Goal: Information Seeking & Learning: Find specific fact

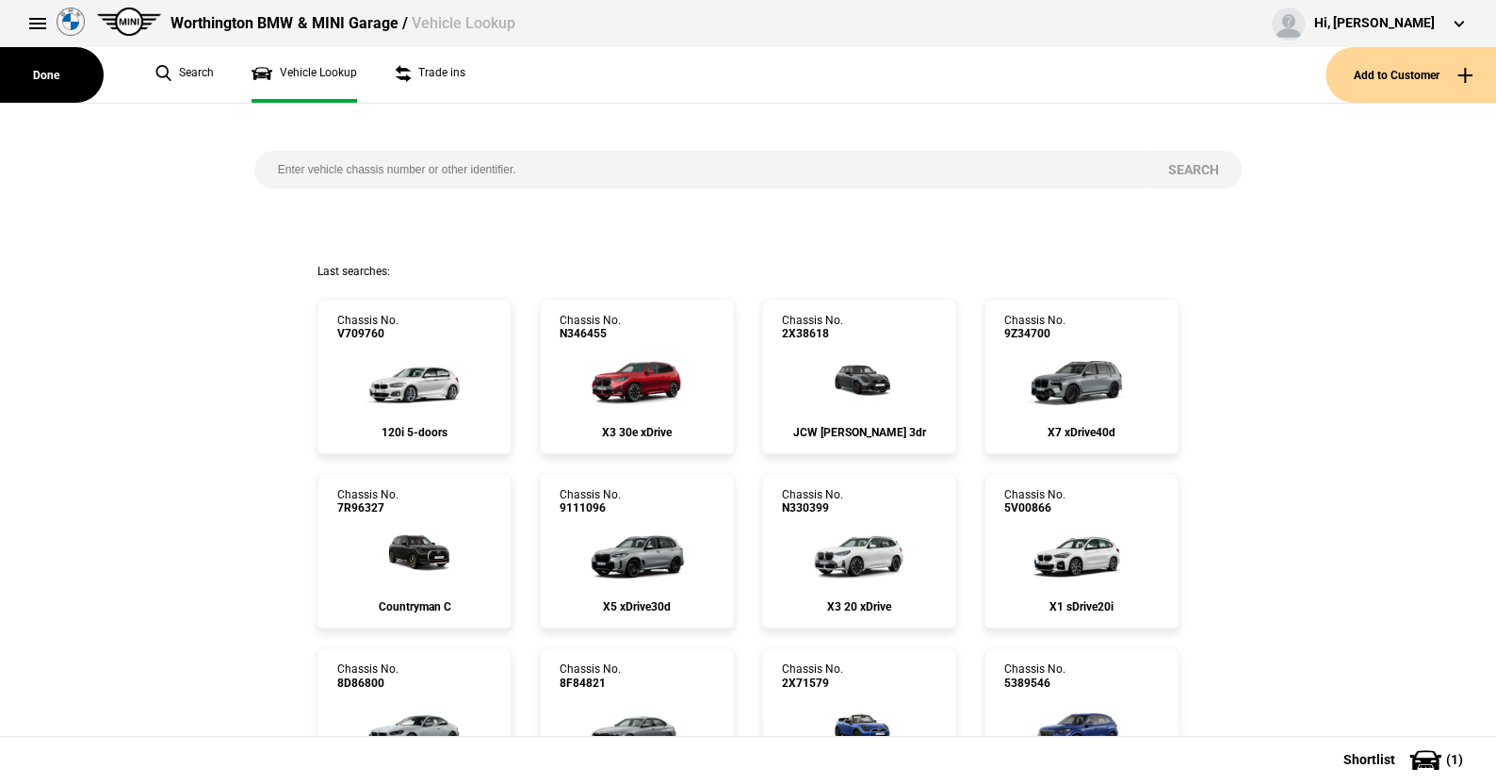
click at [268, 168] on input "search" at bounding box center [699, 170] width 890 height 38
paste input "[US_VEHICLE_IDENTIFICATION_NUMBER]"
type input "[US_VEHICLE_IDENTIFICATION_NUMBER]"
click at [1180, 165] on button "Search" at bounding box center [1193, 170] width 98 height 38
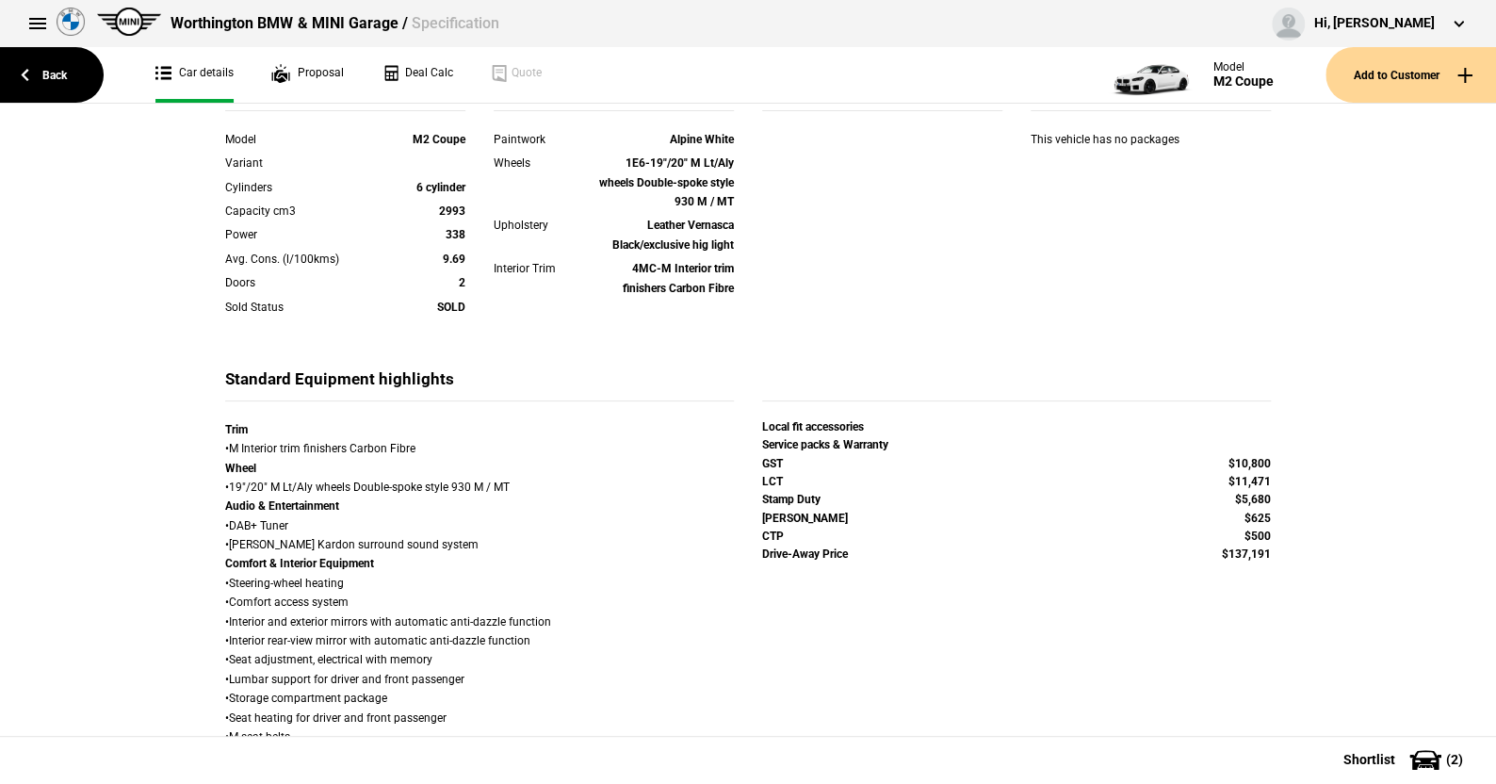
scroll to position [565, 0]
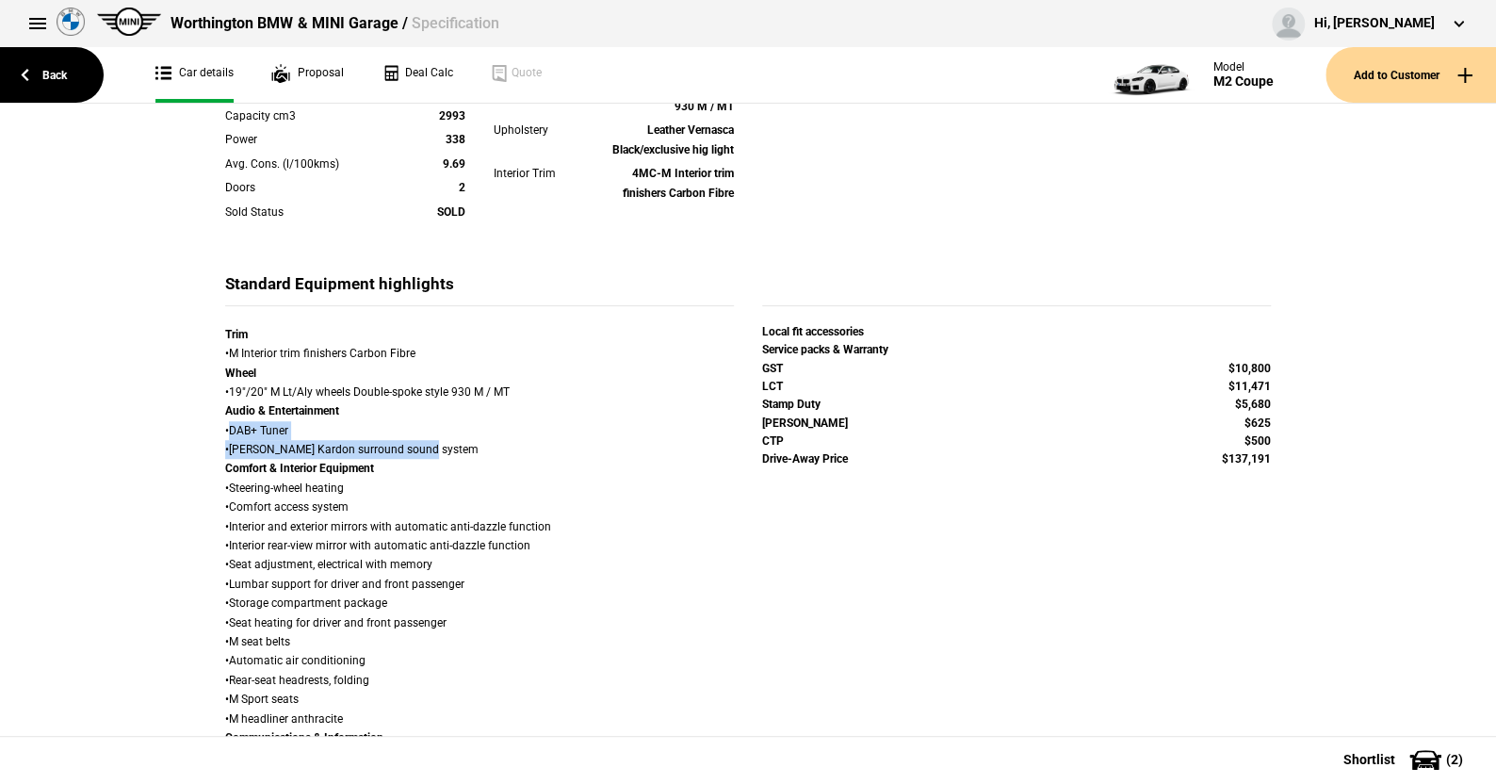
drag, startPoint x: 224, startPoint y: 427, endPoint x: 442, endPoint y: 448, distance: 218.7
copy div "DAB+ Tuner • [PERSON_NAME] Kardon surround sound system"
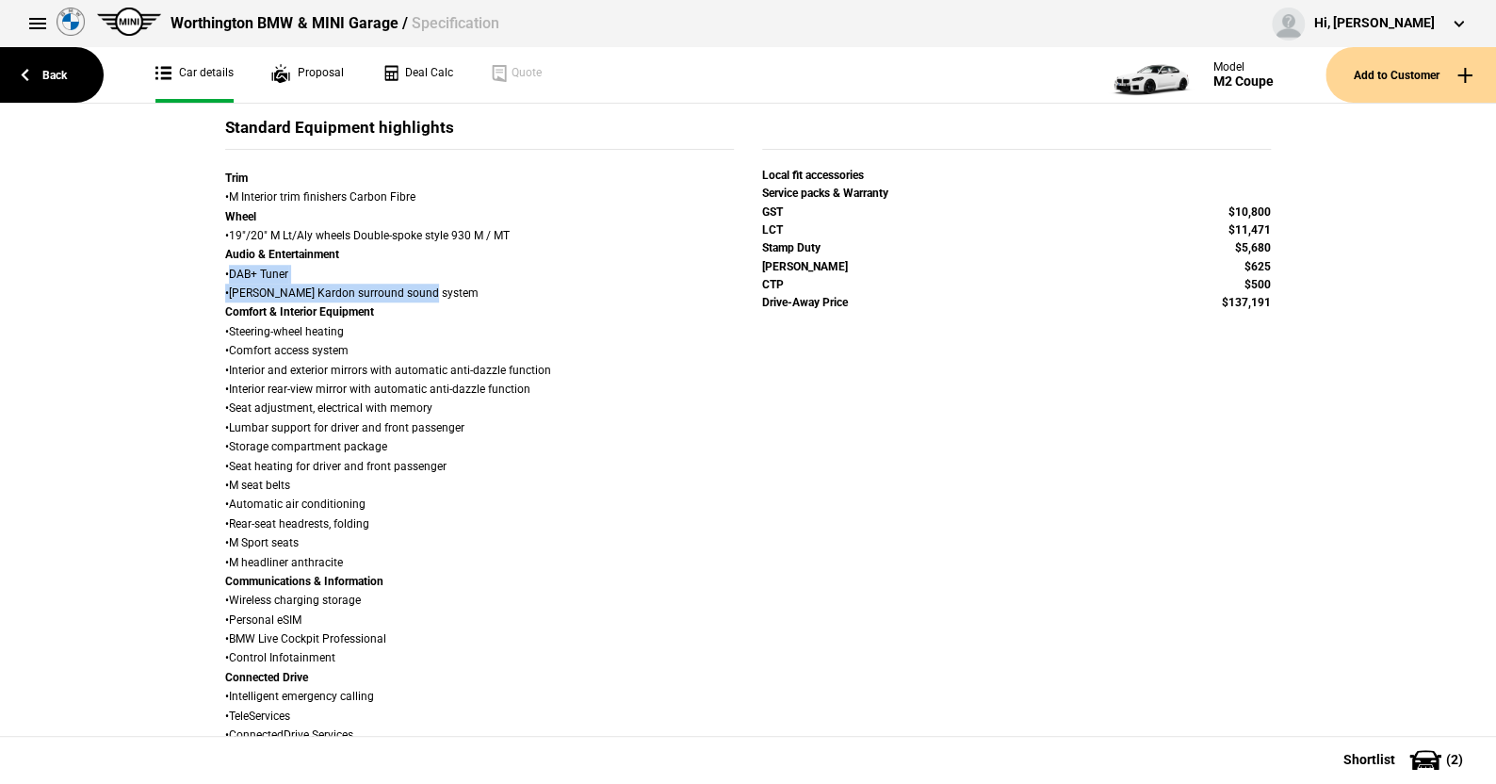
scroll to position [754, 0]
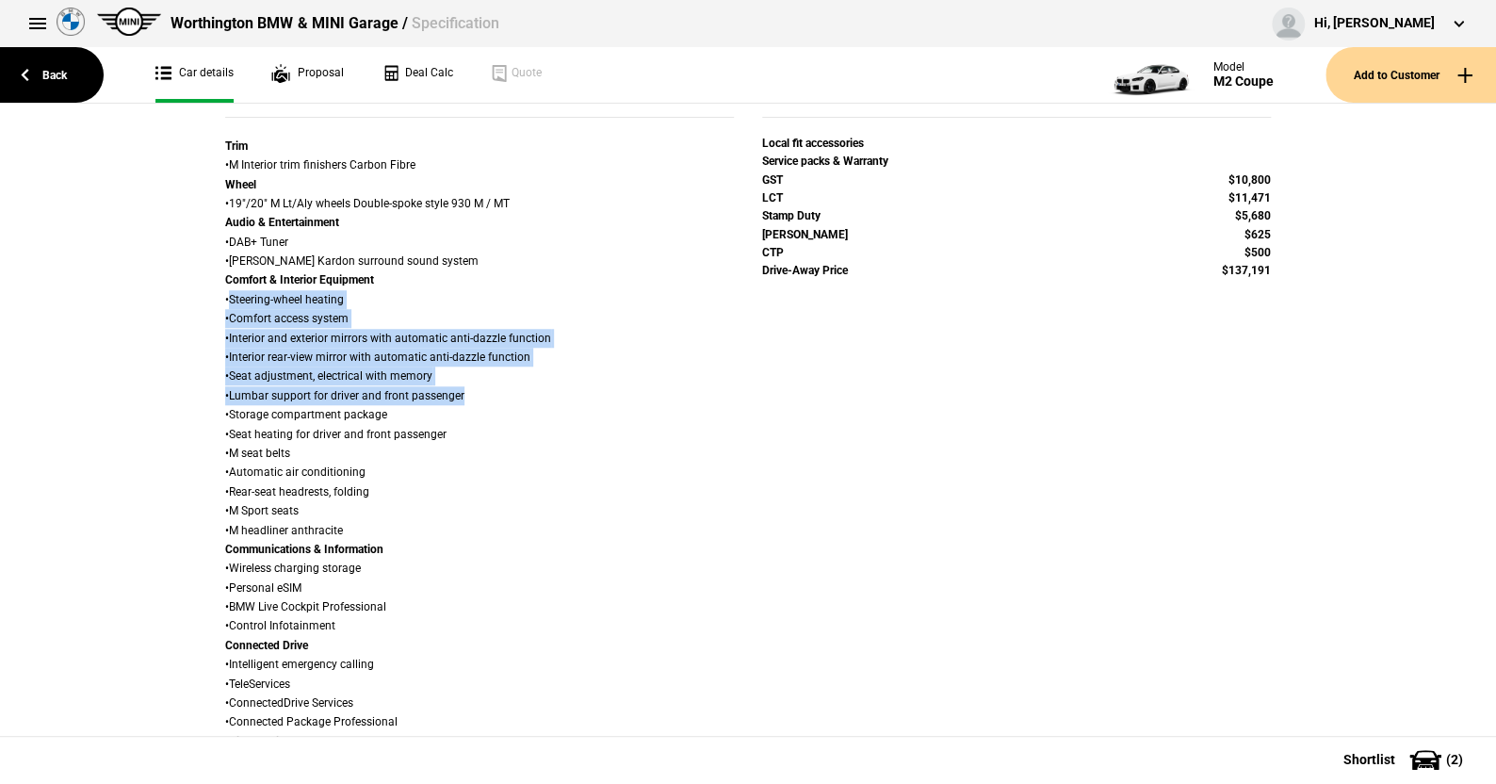
drag, startPoint x: 224, startPoint y: 299, endPoint x: 515, endPoint y: 388, distance: 304.5
click at [515, 388] on div "Trim • M Interior trim finishers Carbon Fibre Wheel • 19"/20" M Lt/Aly wheels D…" at bounding box center [479, 723] width 509 height 1172
copy div "Steering-wheel heating • Comfort access system • Interior and exterior mirrors …"
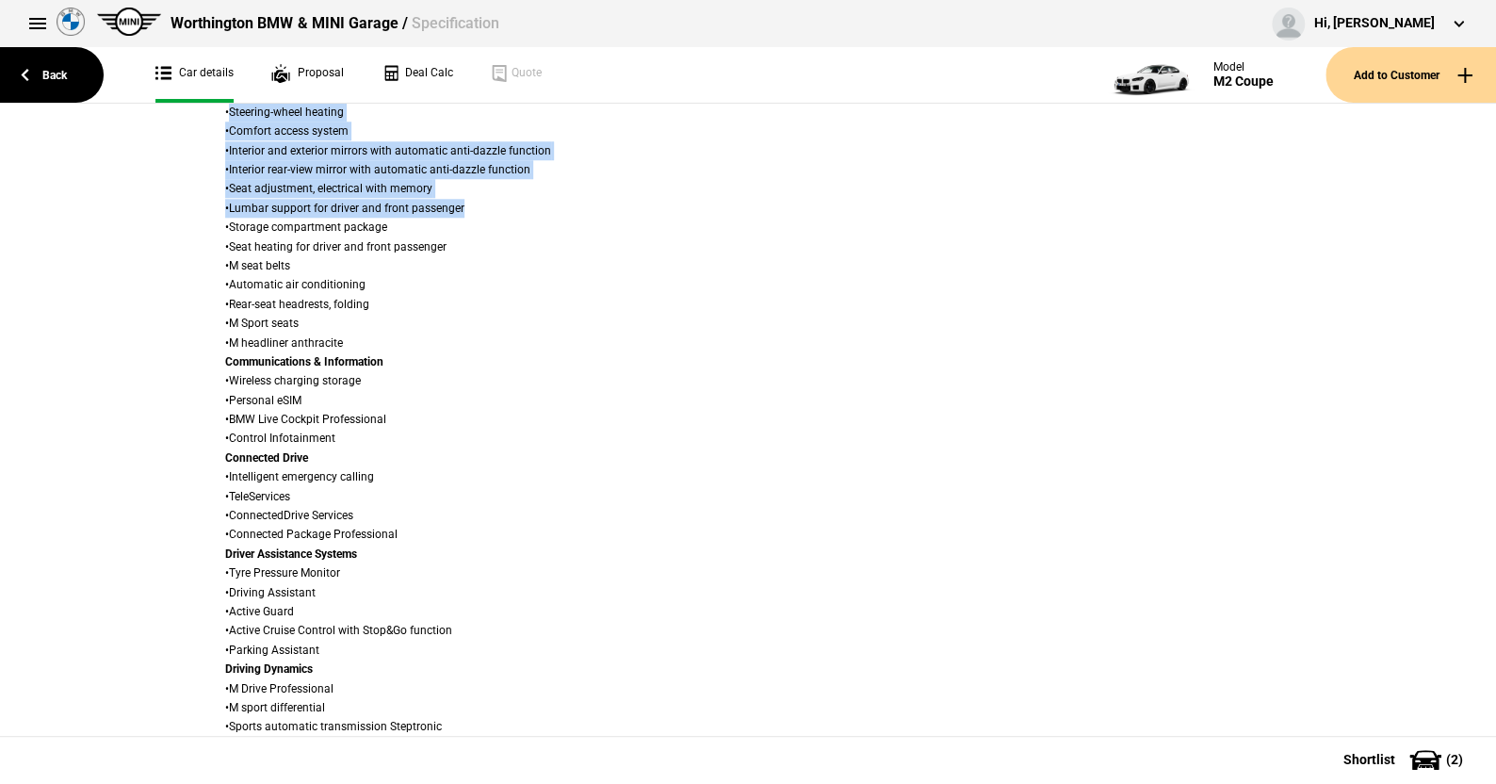
scroll to position [1036, 0]
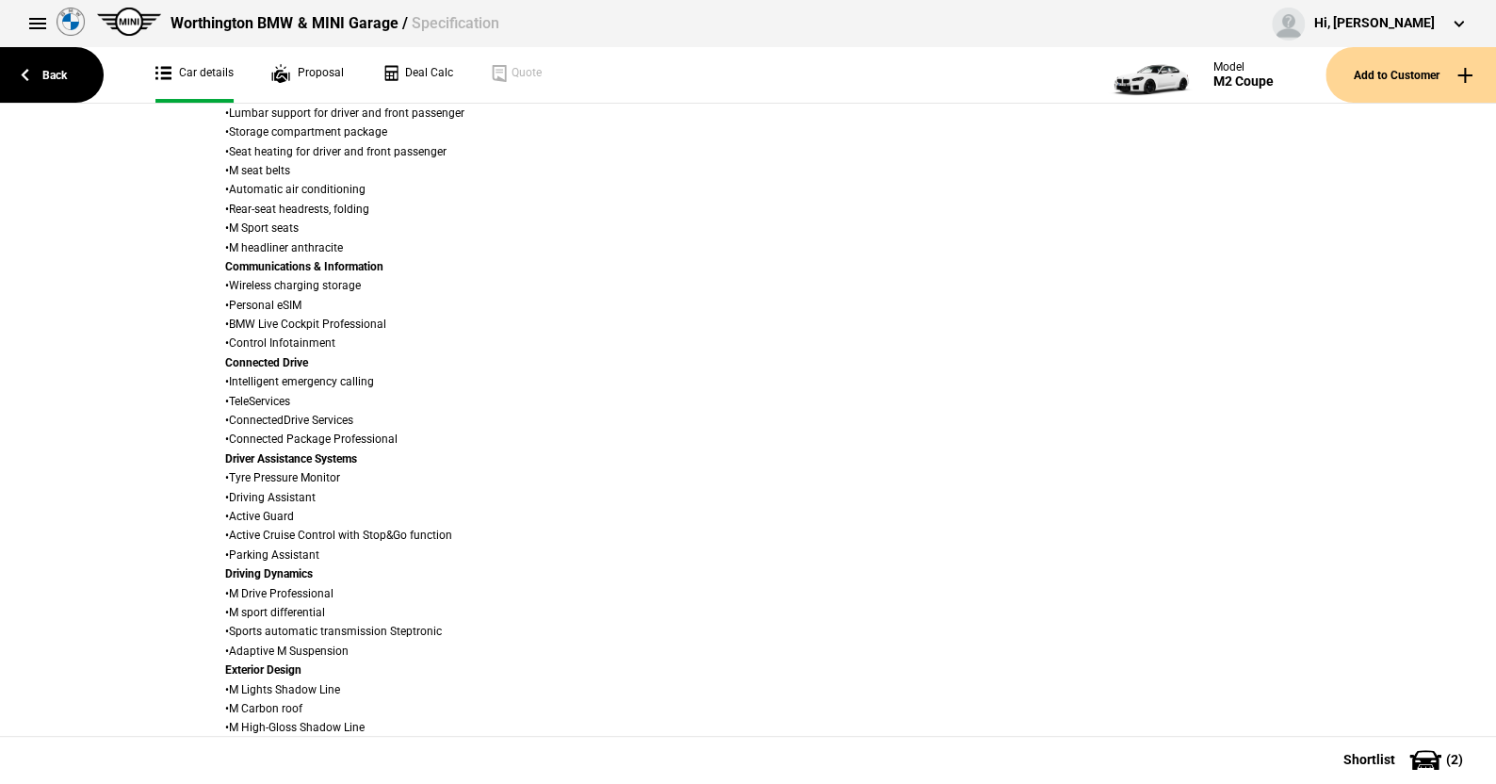
drag, startPoint x: 219, startPoint y: 478, endPoint x: 363, endPoint y: 472, distance: 143.3
click at [363, 472] on div "Trim • M Interior trim finishers Carbon Fibre Wheel • 19"/20" M Lt/Aly wheels D…" at bounding box center [479, 440] width 509 height 1172
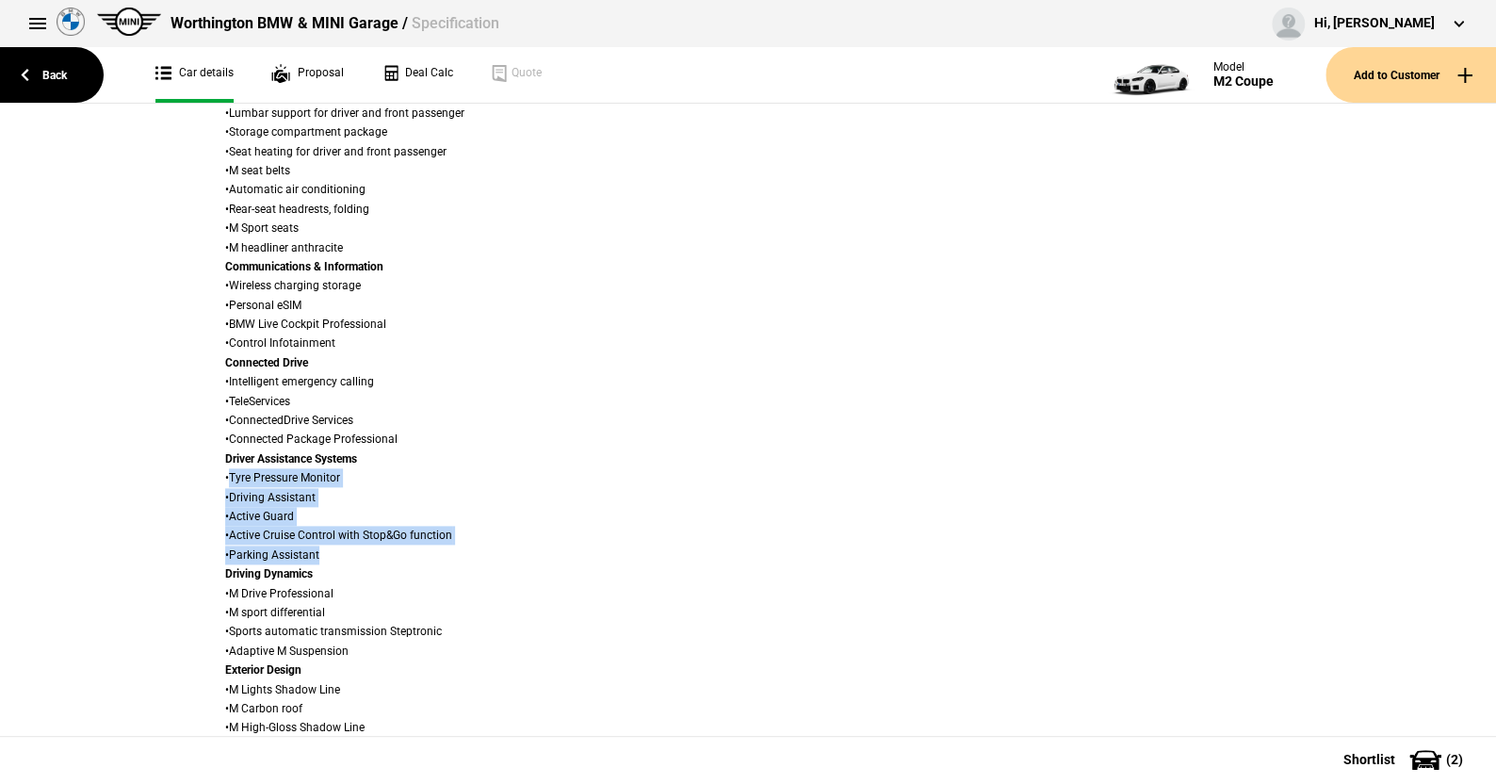
drag, startPoint x: 222, startPoint y: 476, endPoint x: 403, endPoint y: 559, distance: 198.9
click at [403, 559] on div "Trim • M Interior trim finishers Carbon Fibre Wheel • 19"/20" M Lt/Aly wheels D…" at bounding box center [479, 440] width 509 height 1172
copy div "Tyre Pressure Monitor • Driving Assistant • Active Guard • Active Cruise Contro…"
